Goal: Task Accomplishment & Management: Use online tool/utility

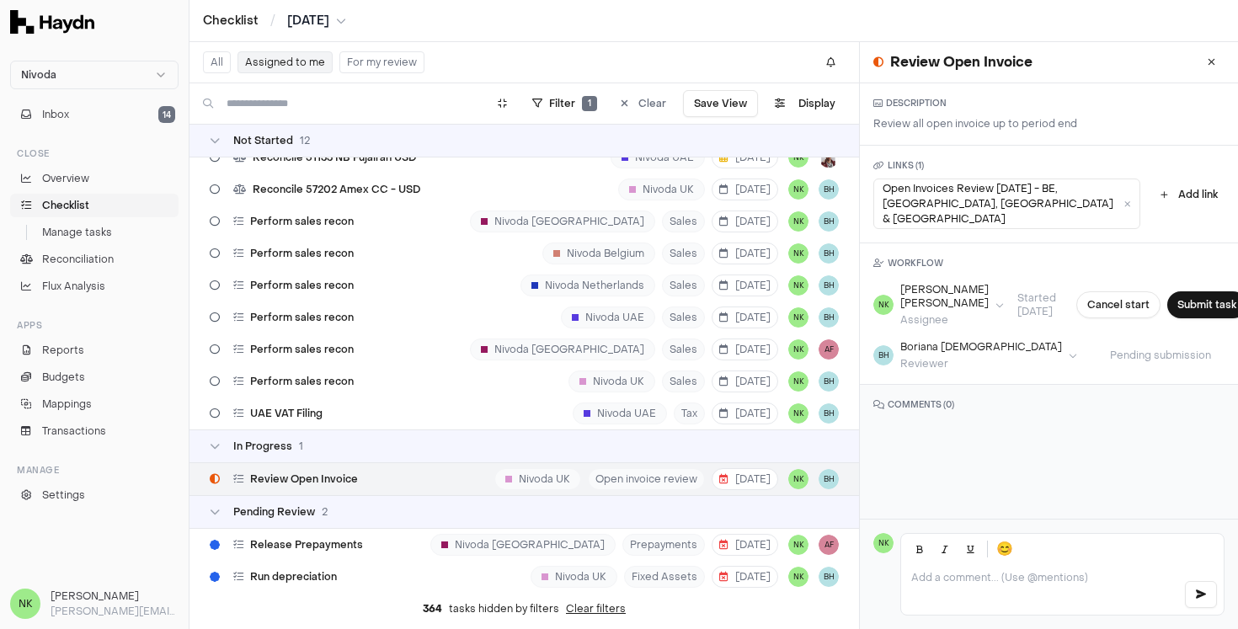
scroll to position [303, 0]
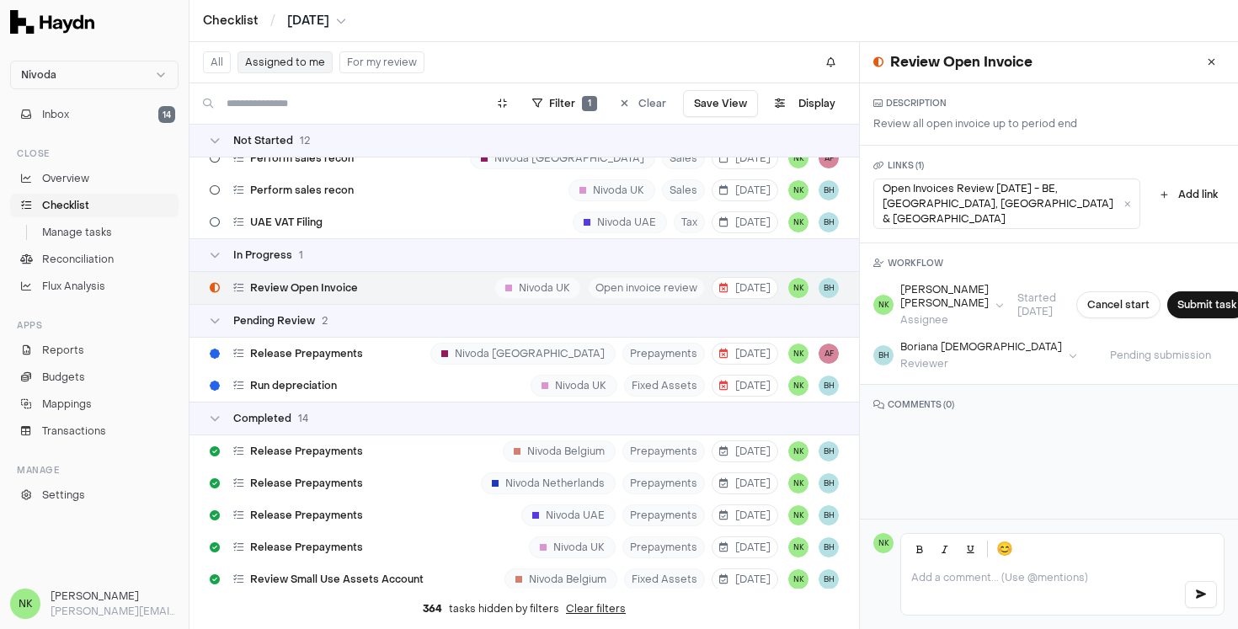
click at [361, 286] on div "Review Open Invoice" at bounding box center [284, 288] width 162 height 32
click at [1164, 185] on button "Add link" at bounding box center [1188, 194] width 71 height 20
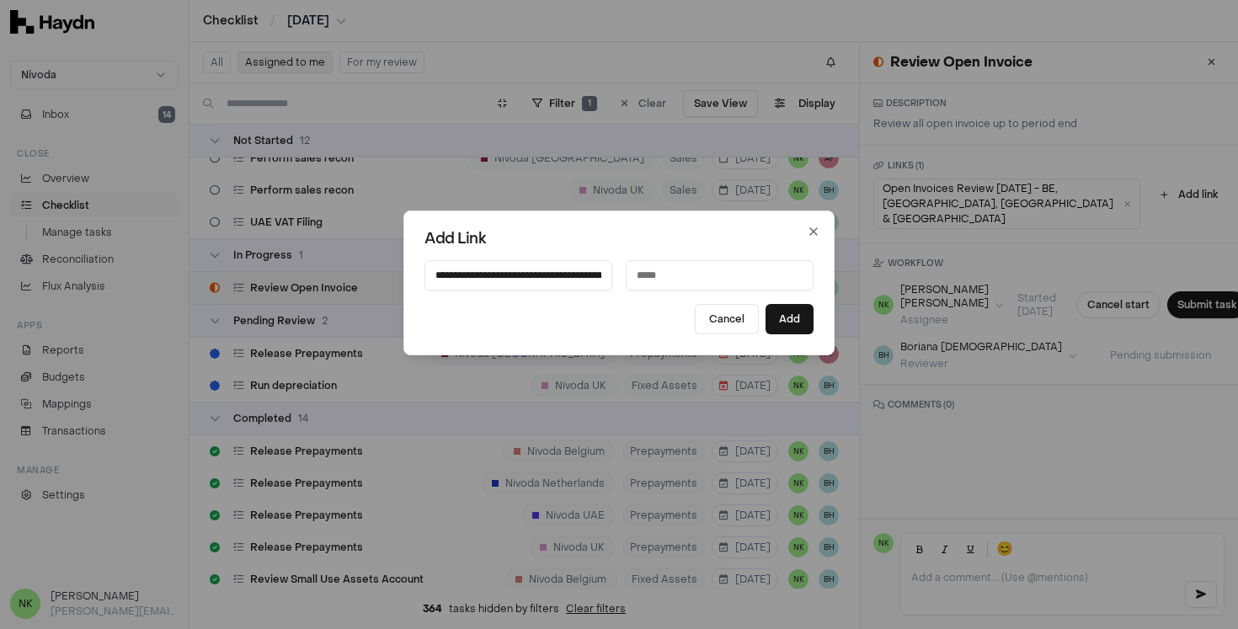
scroll to position [0, 424]
type input "**********"
click at [681, 280] on input at bounding box center [720, 275] width 188 height 30
click at [643, 276] on input "**********" at bounding box center [720, 275] width 188 height 30
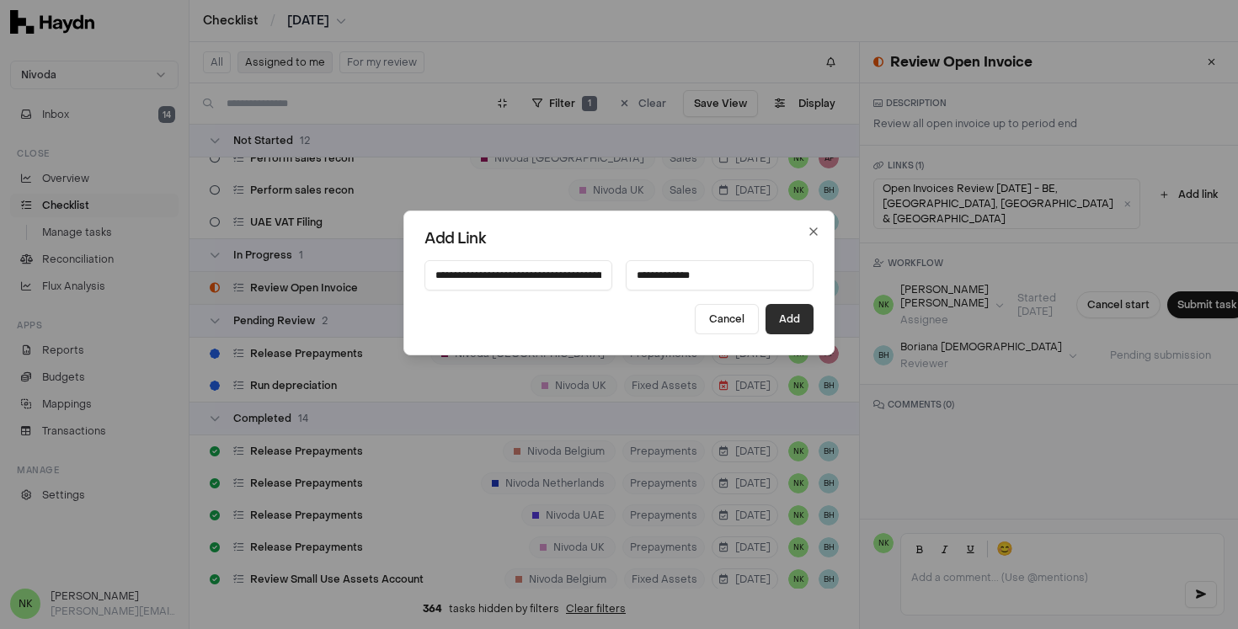
type input "**********"
click at [796, 320] on button "Add" at bounding box center [789, 319] width 48 height 30
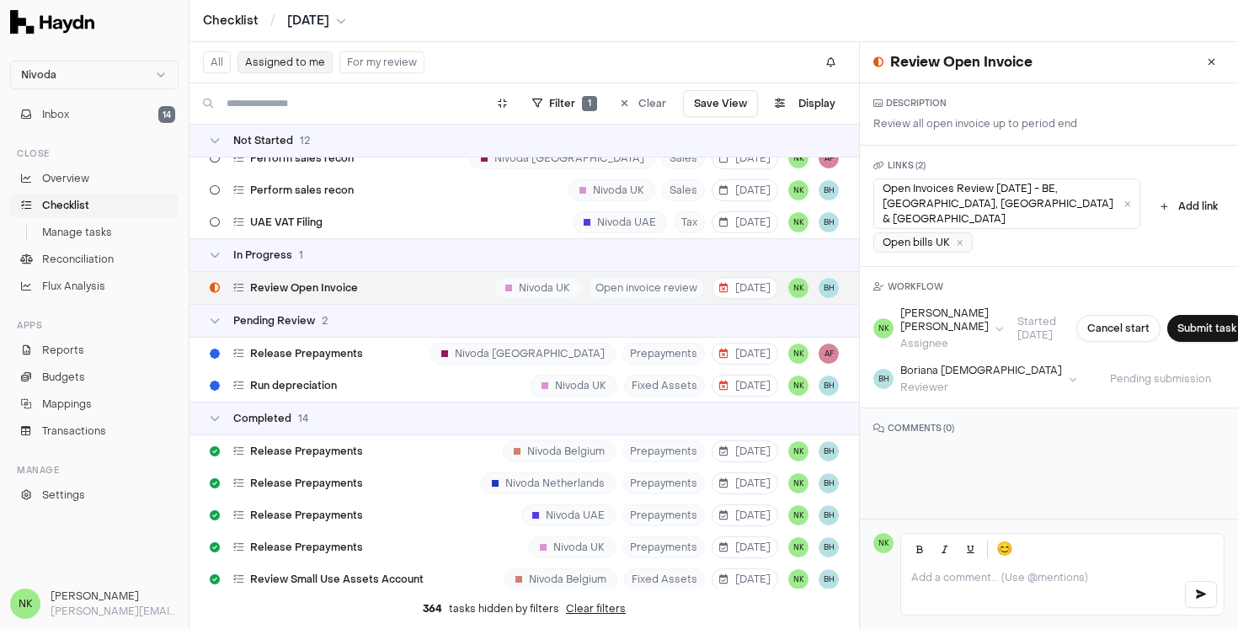
click at [917, 232] on div "Open bills UK" at bounding box center [922, 242] width 99 height 20
click at [1124, 200] on icon at bounding box center [1127, 204] width 7 height 8
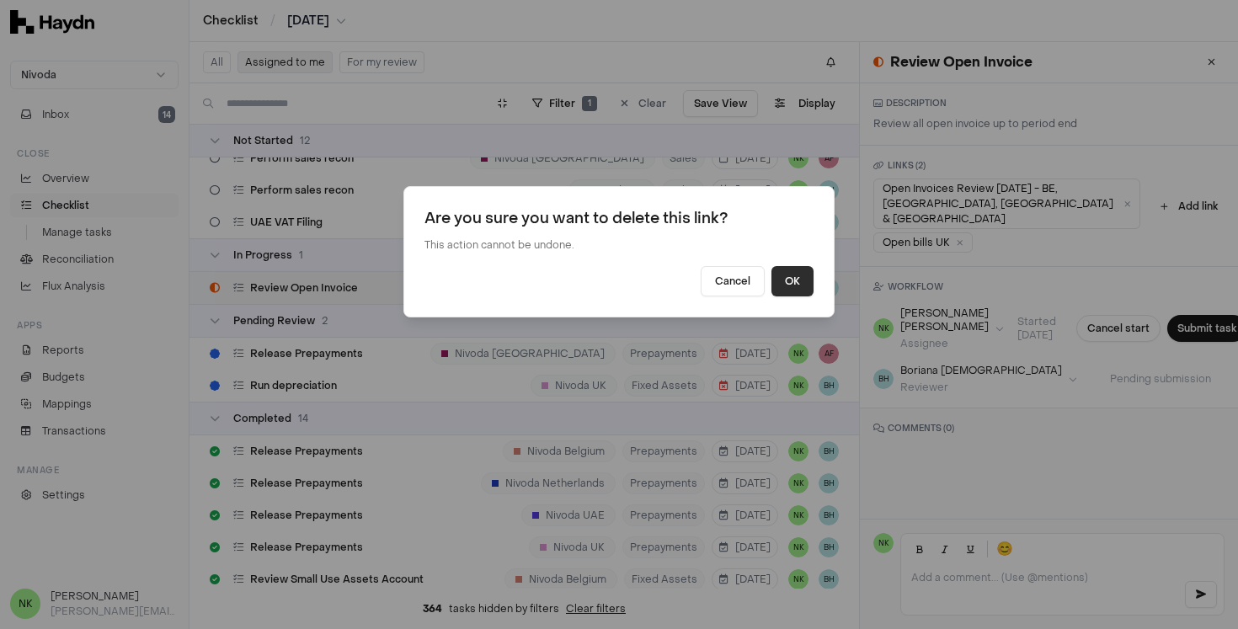
click at [781, 286] on button "OK" at bounding box center [792, 281] width 42 height 30
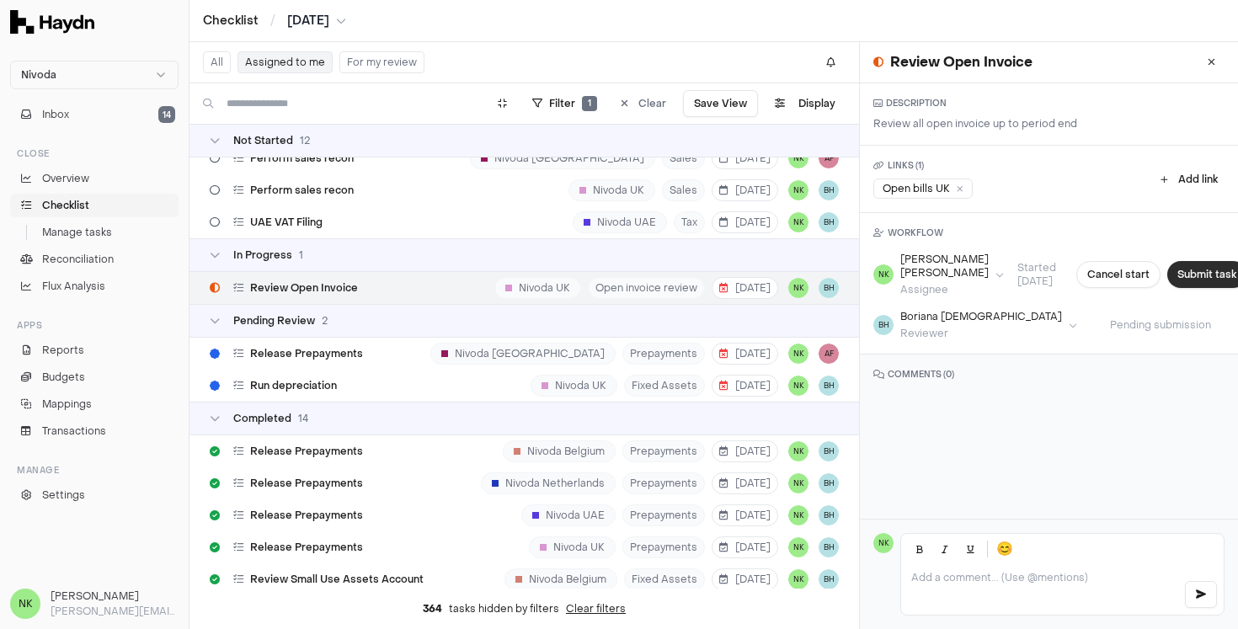
click at [1173, 274] on button "Submit task" at bounding box center [1206, 274] width 79 height 27
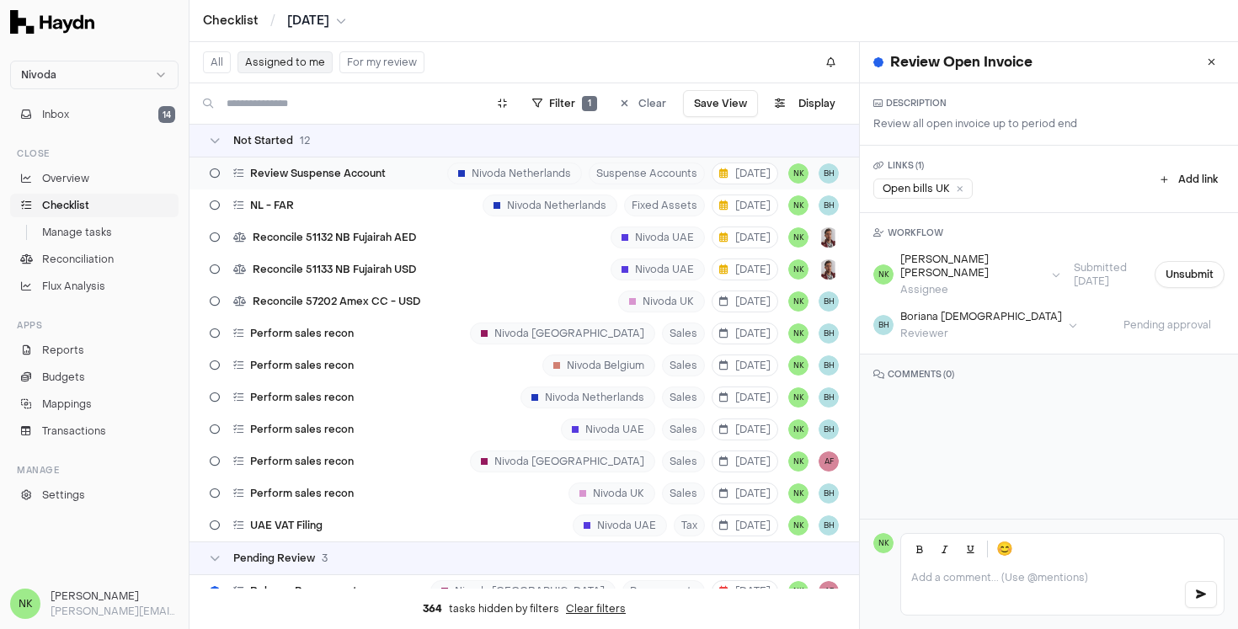
click at [329, 174] on span "Review Suspense Account" at bounding box center [318, 173] width 136 height 13
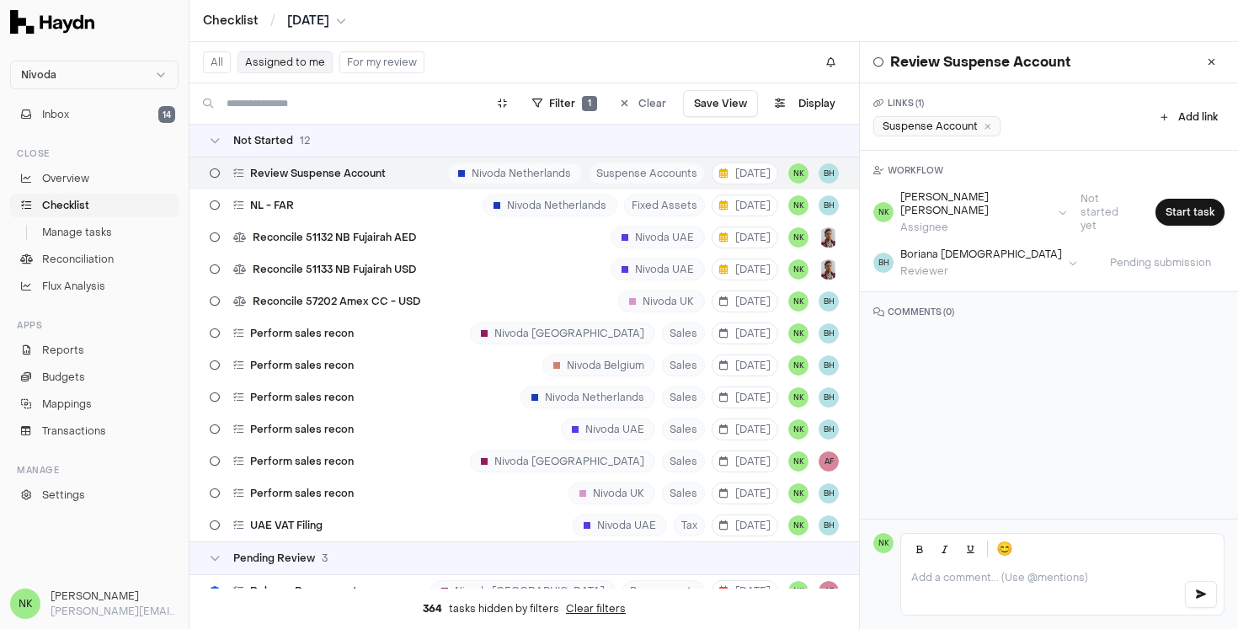
click at [932, 122] on div "Suspense Account" at bounding box center [936, 126] width 127 height 20
click at [394, 169] on div "Review Suspense Account Nivoda Netherlands Suspense Accounts [DATE] NK BH" at bounding box center [523, 173] width 669 height 32
click at [939, 127] on div "Suspense Account" at bounding box center [936, 126] width 127 height 20
click at [378, 218] on div "NL - FAR [GEOGRAPHIC_DATA] [GEOGRAPHIC_DATA] Fixed Assets [DATE] NK BH" at bounding box center [523, 205] width 669 height 32
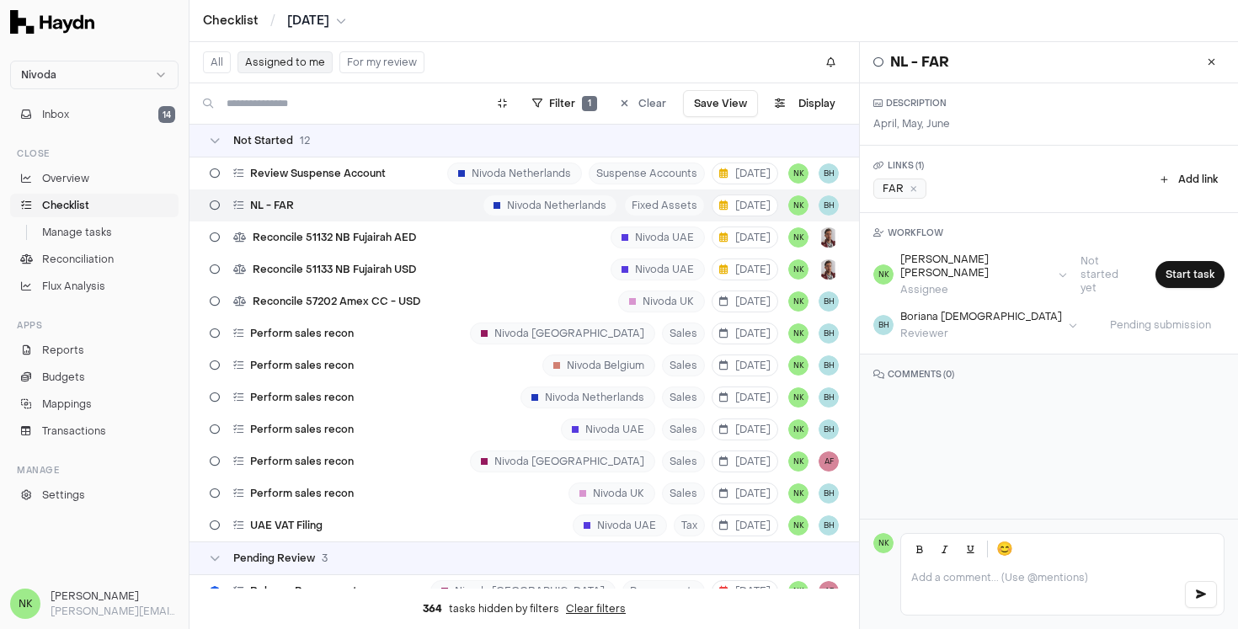
click at [884, 184] on div "FAR" at bounding box center [899, 188] width 53 height 20
click at [212, 55] on button "All" at bounding box center [217, 62] width 28 height 22
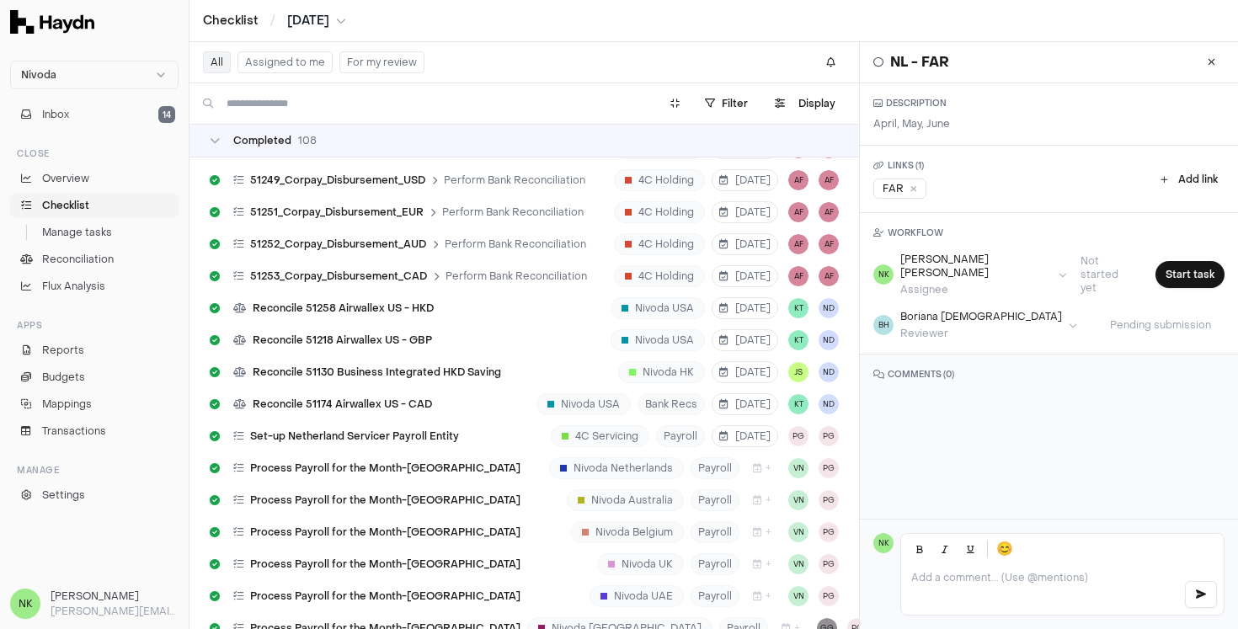
scroll to position [11971, 0]
